Goal: Task Accomplishment & Management: Use online tool/utility

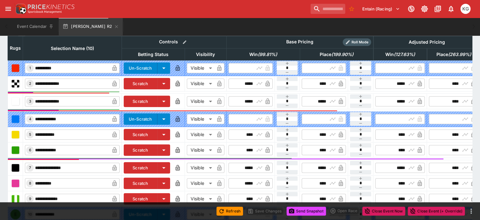
scroll to position [211, 0]
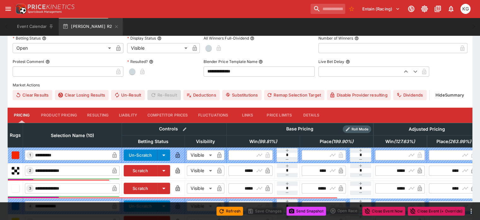
click at [315, 107] on button "Details" at bounding box center [311, 114] width 28 height 15
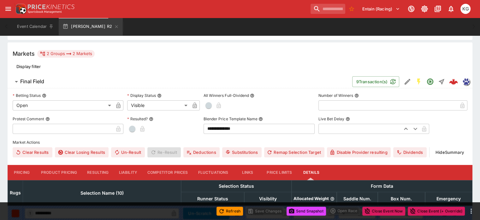
scroll to position [28, 0]
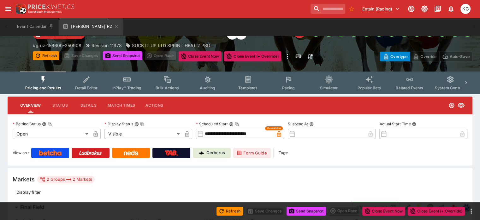
click at [290, 82] on button "Racing" at bounding box center [289, 82] width 40 height 22
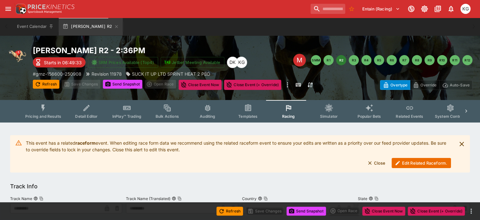
click at [411, 162] on button "Edit Related Raceform." at bounding box center [421, 163] width 59 height 10
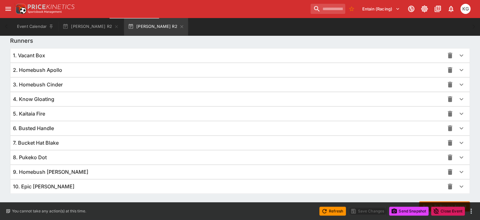
scroll to position [460, 0]
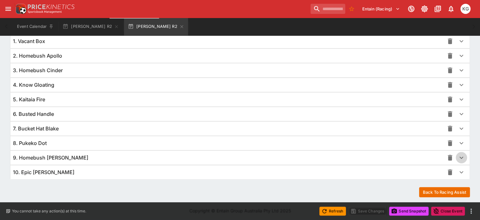
click at [458, 156] on icon "button" at bounding box center [462, 158] width 8 height 8
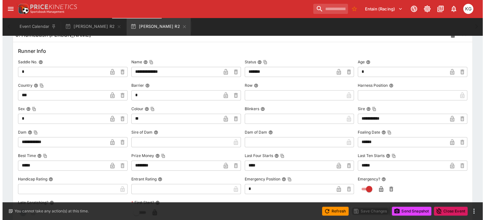
scroll to position [586, 0]
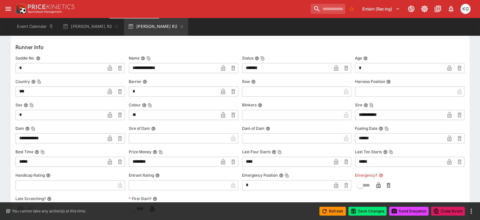
click at [377, 184] on icon "button" at bounding box center [378, 185] width 3 height 3
click at [371, 211] on button "Save Changes" at bounding box center [368, 210] width 39 height 9
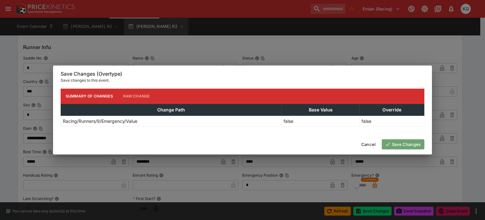
click at [407, 142] on button "Save Changes" at bounding box center [403, 144] width 43 height 10
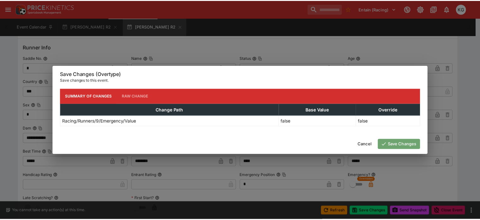
scroll to position [0, 0]
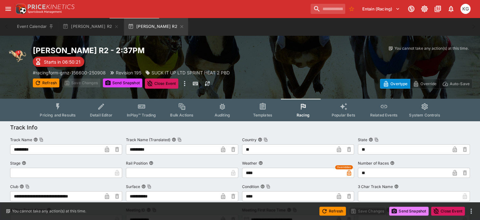
click at [410, 210] on button "Send Snapshot" at bounding box center [409, 210] width 39 height 9
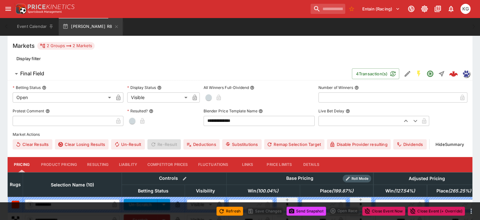
scroll to position [190, 0]
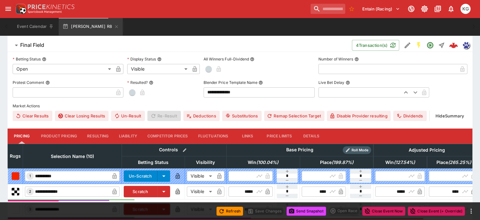
click at [321, 128] on button "Details" at bounding box center [311, 135] width 28 height 15
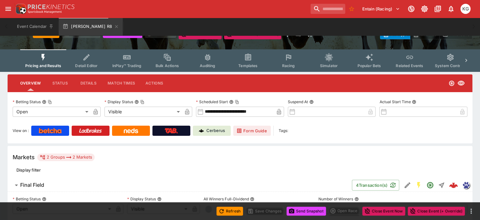
scroll to position [0, 0]
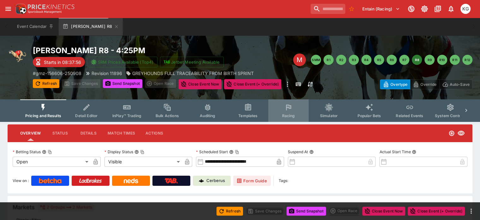
click at [297, 112] on button "Racing" at bounding box center [289, 110] width 40 height 22
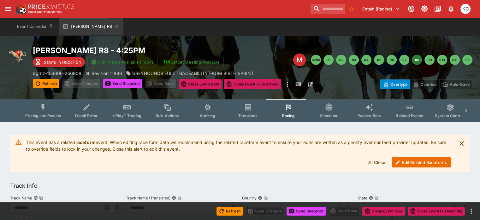
click at [411, 160] on button "Edit Related Raceform." at bounding box center [421, 162] width 59 height 10
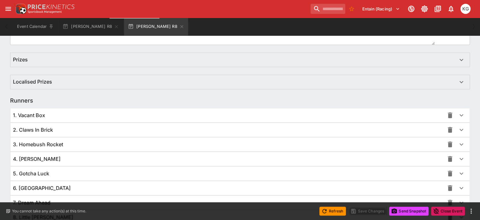
scroll to position [460, 0]
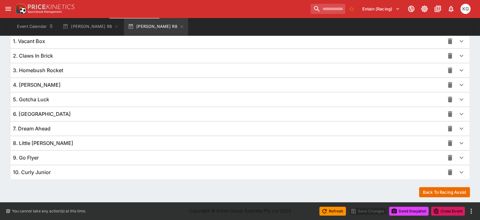
click at [460, 156] on icon "button" at bounding box center [462, 157] width 4 height 2
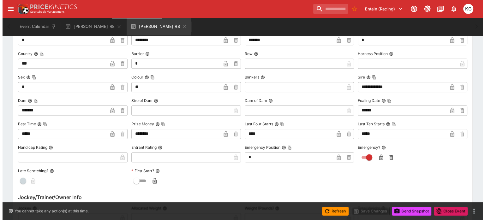
scroll to position [619, 0]
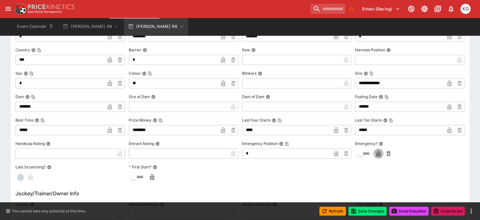
click at [376, 150] on icon "button" at bounding box center [379, 153] width 6 height 6
click at [365, 209] on button "Save Changes" at bounding box center [368, 210] width 39 height 9
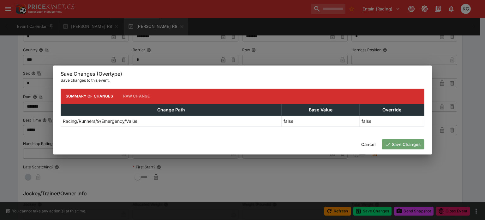
click at [401, 143] on button "Save Changes" at bounding box center [403, 144] width 43 height 10
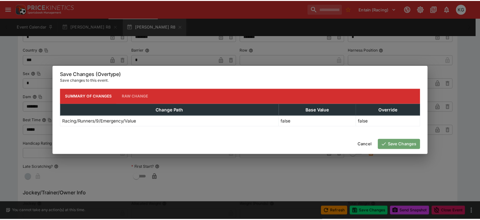
scroll to position [0, 0]
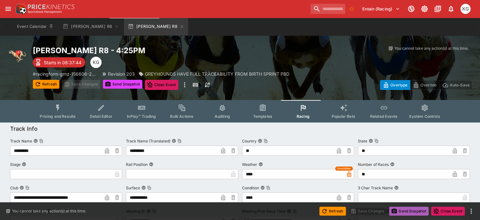
click at [407, 209] on button "Send Snapshot" at bounding box center [409, 210] width 39 height 9
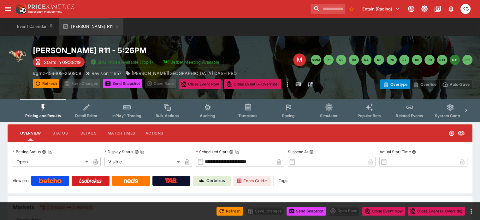
click at [293, 113] on span "Racing" at bounding box center [288, 115] width 13 height 5
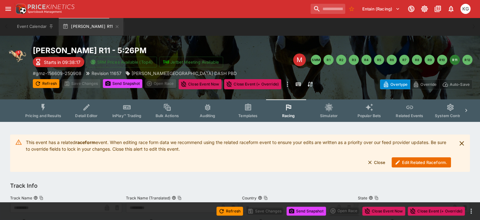
click at [416, 159] on button "Edit Related Raceform." at bounding box center [421, 162] width 59 height 10
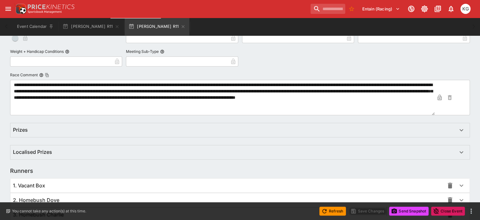
scroll to position [460, 0]
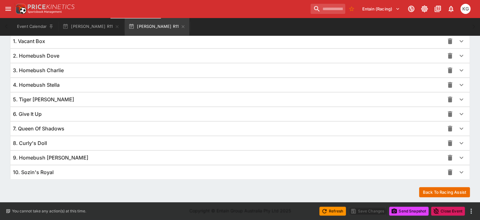
click at [458, 169] on icon "button" at bounding box center [462, 172] width 8 height 8
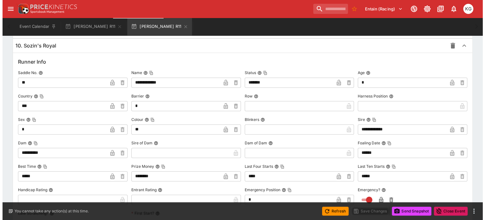
scroll to position [649, 0]
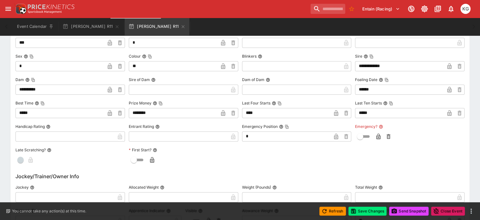
click at [377, 136] on icon "button" at bounding box center [378, 137] width 3 height 3
click at [372, 210] on button "Save Changes" at bounding box center [368, 210] width 39 height 9
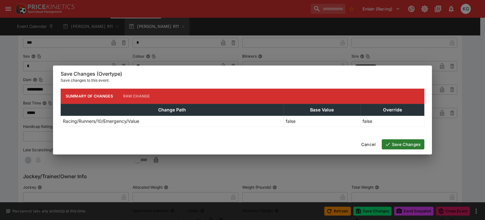
click at [408, 143] on button "Save Changes" at bounding box center [403, 144] width 43 height 10
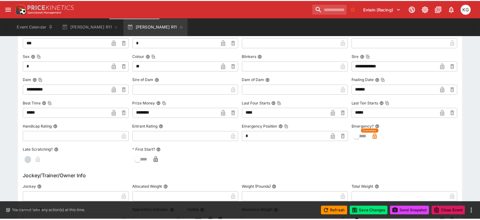
scroll to position [0, 0]
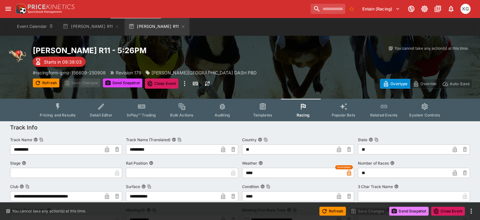
click at [410, 208] on button "Send Snapshot" at bounding box center [409, 210] width 39 height 9
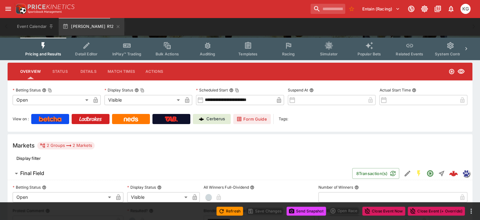
scroll to position [63, 0]
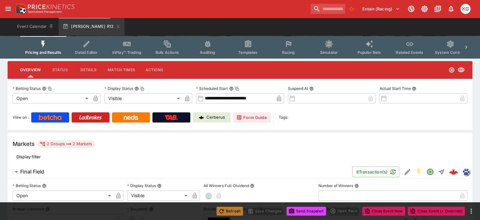
click at [232, 207] on button "Refresh" at bounding box center [230, 210] width 27 height 9
click at [309, 210] on button "Send Snapshot" at bounding box center [306, 210] width 39 height 9
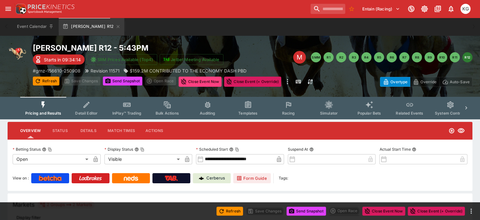
scroll to position [0, 0]
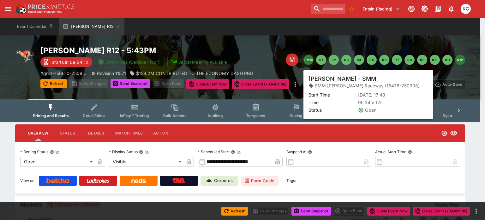
click at [306, 59] on button "SMM" at bounding box center [309, 60] width 10 height 10
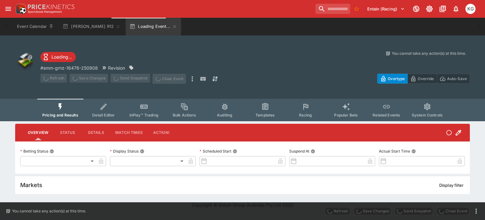
type input "**********"
type input "*******"
type input "**********"
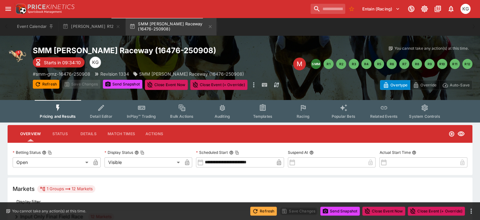
click at [264, 207] on button "Refresh" at bounding box center [264, 210] width 27 height 9
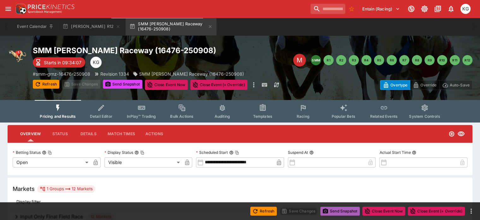
click at [336, 209] on button "Send Snapshot" at bounding box center [340, 210] width 39 height 9
